Goal: Task Accomplishment & Management: Complete application form

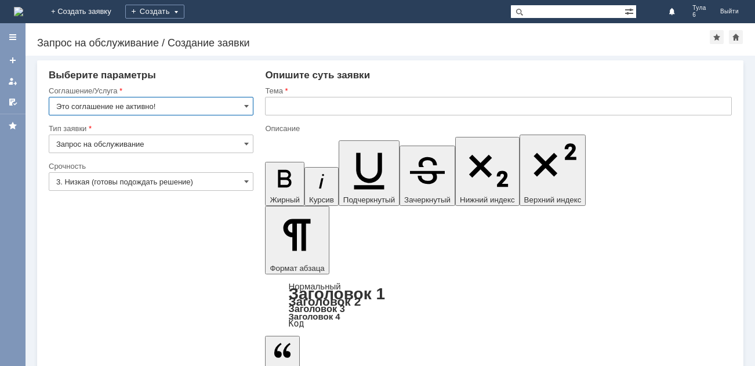
click at [23, 13] on img at bounding box center [18, 11] width 9 height 9
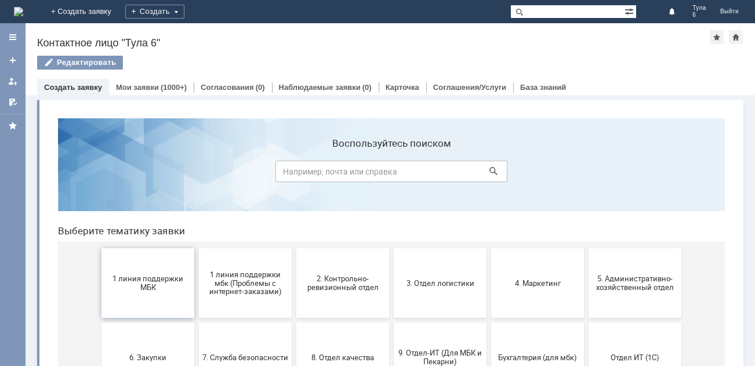
click at [146, 271] on button "1 линия поддержки МБК" at bounding box center [147, 283] width 93 height 70
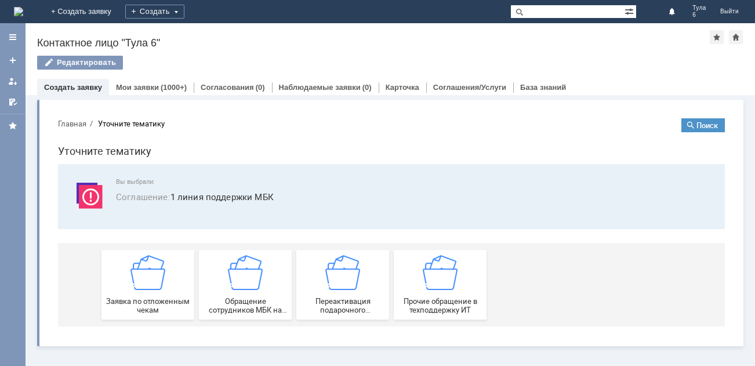
click at [144, 287] on img at bounding box center [147, 272] width 35 height 35
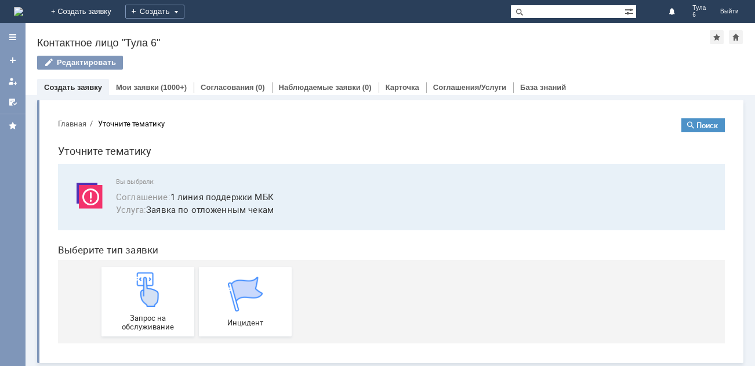
click at [144, 287] on img at bounding box center [147, 289] width 35 height 35
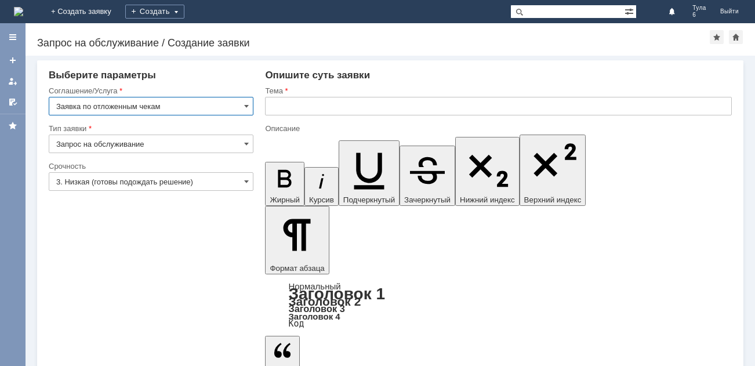
click at [322, 105] on input "text" at bounding box center [498, 106] width 467 height 19
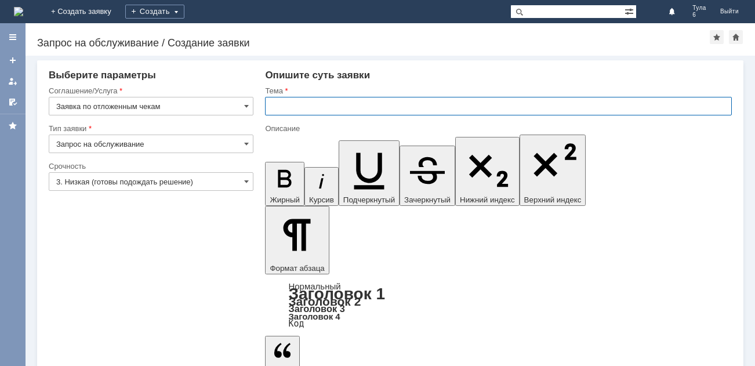
click at [322, 105] on input "text" at bounding box center [498, 106] width 467 height 19
type input "отл чек [DATE]"
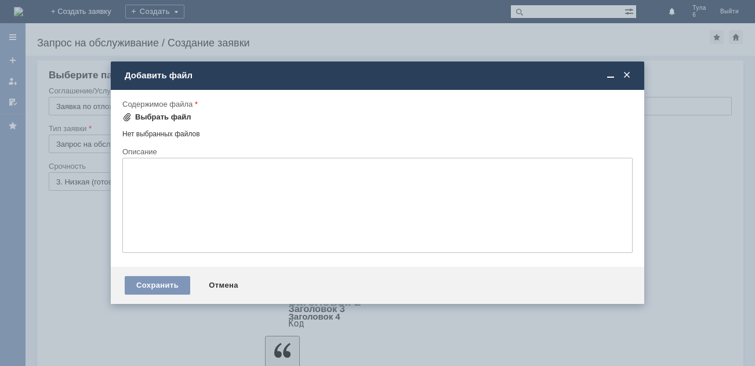
click at [146, 118] on div "Выбрать файл" at bounding box center [163, 116] width 56 height 9
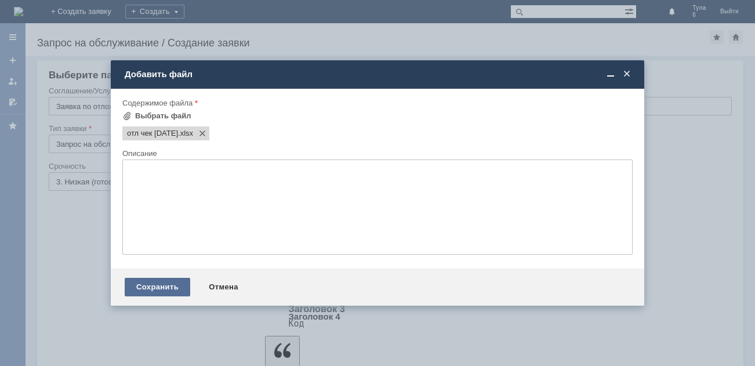
click at [166, 288] on div "Сохранить" at bounding box center [157, 287] width 65 height 19
